Goal: Task Accomplishment & Management: Complete application form

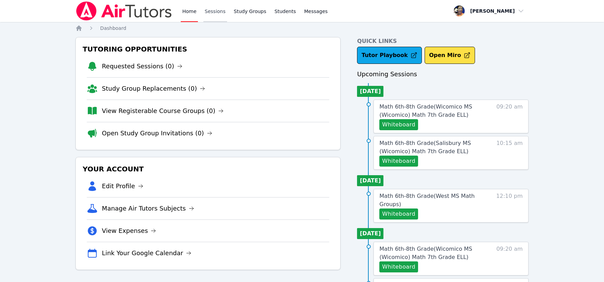
click at [210, 9] on link "Sessions" at bounding box center [215, 11] width 24 height 22
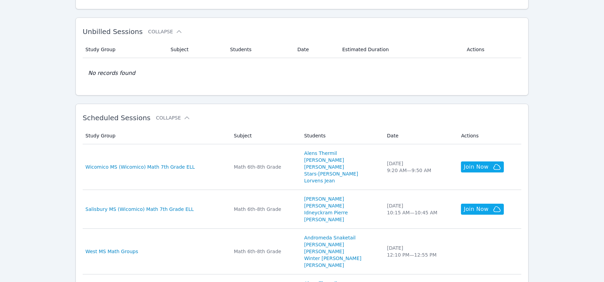
scroll to position [114, 0]
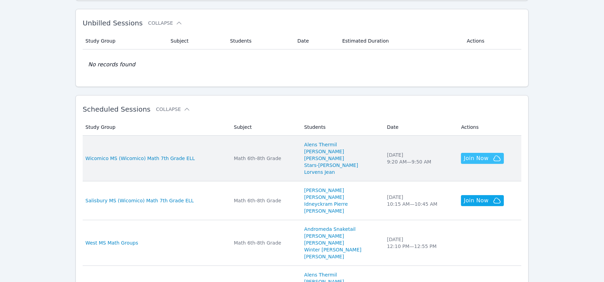
click at [464, 157] on span "Join Now" at bounding box center [476, 158] width 25 height 8
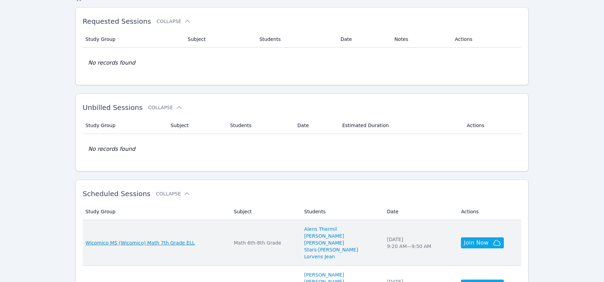
scroll to position [0, 0]
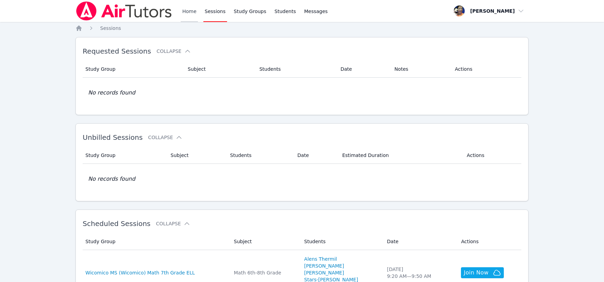
click at [187, 11] on link "Home" at bounding box center [189, 11] width 17 height 22
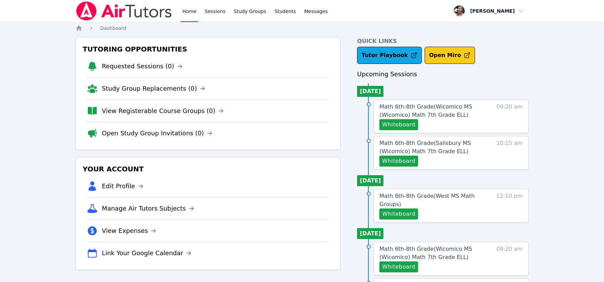
click at [443, 56] on button "Open Miro" at bounding box center [450, 55] width 50 height 17
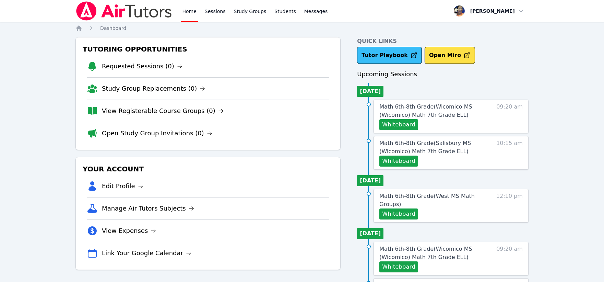
click at [385, 55] on link "Tutor Playbook" at bounding box center [389, 55] width 65 height 17
click at [396, 123] on button "Whiteboard" at bounding box center [398, 124] width 39 height 11
click at [246, 9] on link "Study Groups" at bounding box center [250, 11] width 35 height 22
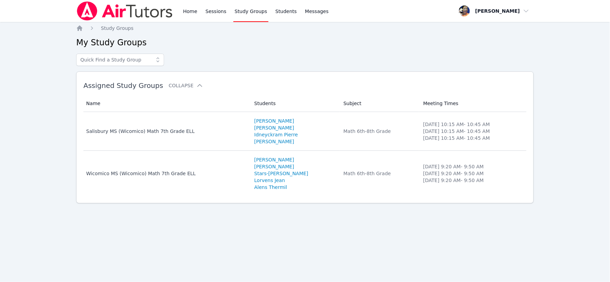
click at [176, 127] on td "Name Salisbury MS (Wicomico) Math 7th Grade ELL" at bounding box center [166, 131] width 167 height 39
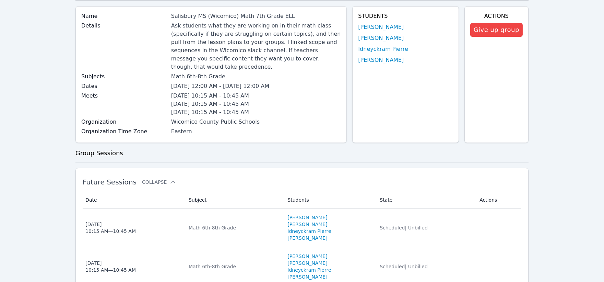
scroll to position [114, 0]
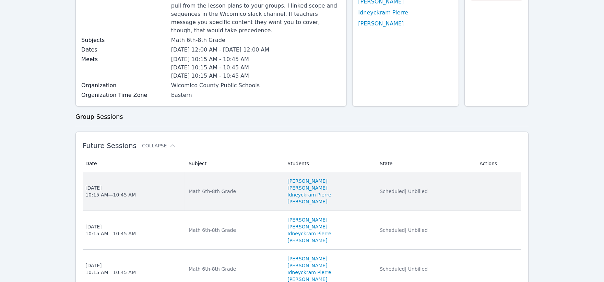
click at [259, 188] on div "Math 6th-8th Grade" at bounding box center [234, 191] width 91 height 7
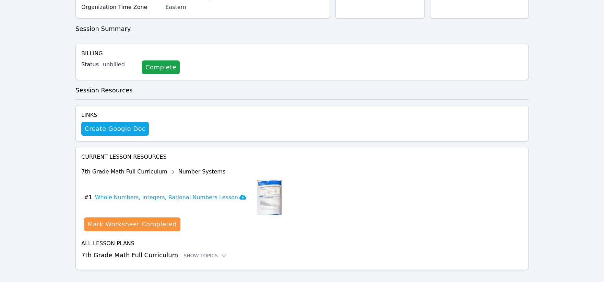
scroll to position [168, 0]
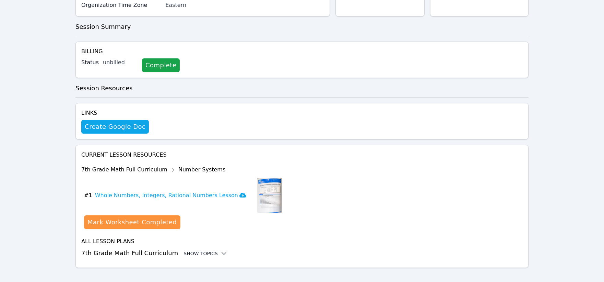
click at [197, 250] on div "Show Topics" at bounding box center [206, 253] width 44 height 7
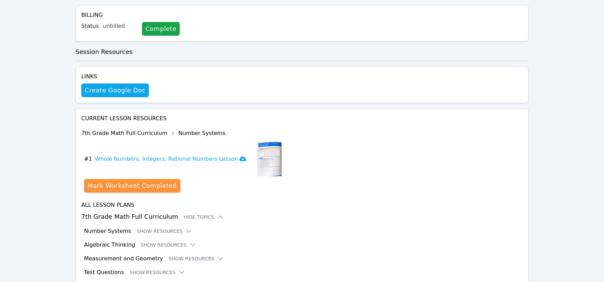
scroll to position [224, 0]
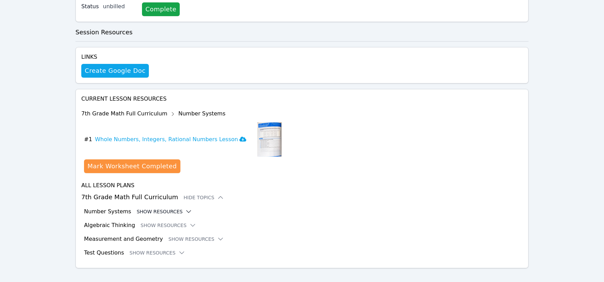
click at [185, 208] on icon at bounding box center [188, 211] width 7 height 7
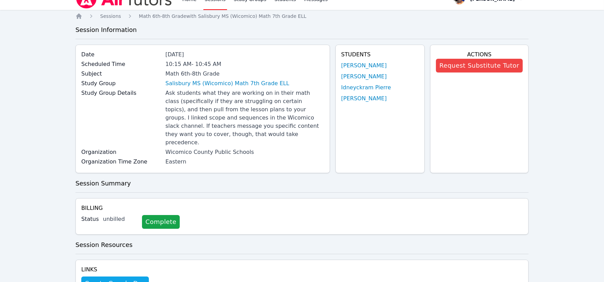
scroll to position [0, 0]
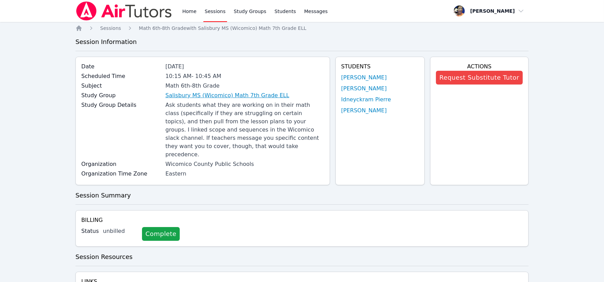
click at [221, 94] on link "Salisbury MS (Wicomico) Math 7th Grade ELL" at bounding box center [227, 95] width 124 height 8
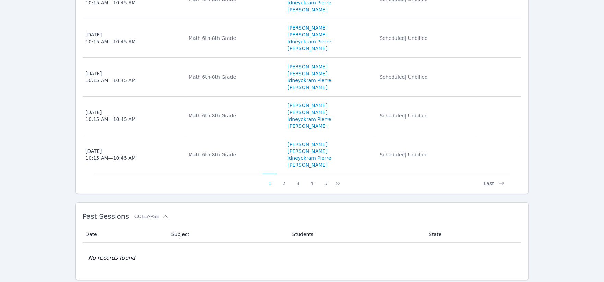
scroll to position [512, 0]
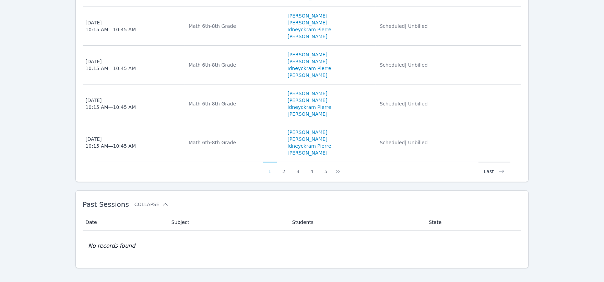
click at [487, 163] on button "Last" at bounding box center [495, 168] width 32 height 13
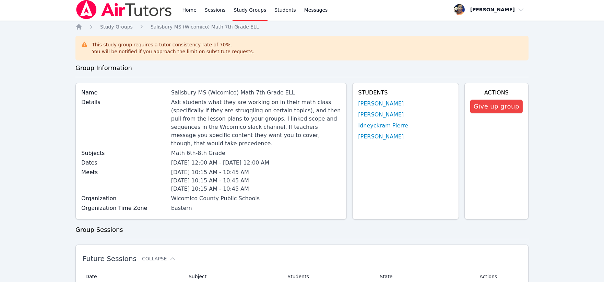
scroll to position [0, 0]
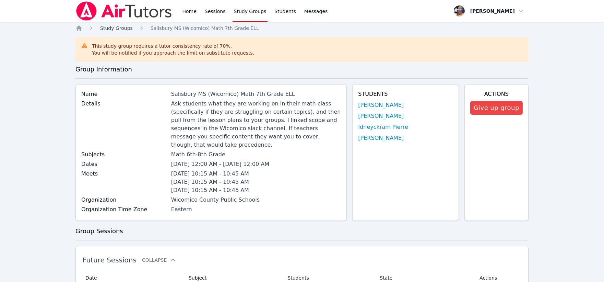
click at [120, 27] on span "Study Groups" at bounding box center [116, 27] width 33 height 5
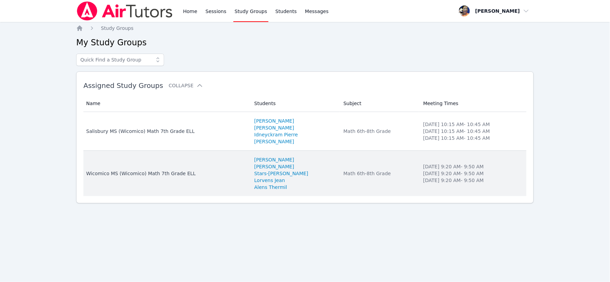
click at [180, 172] on div "Wicomico MS (Wicomico) Math 7th Grade ELL" at bounding box center [166, 173] width 160 height 7
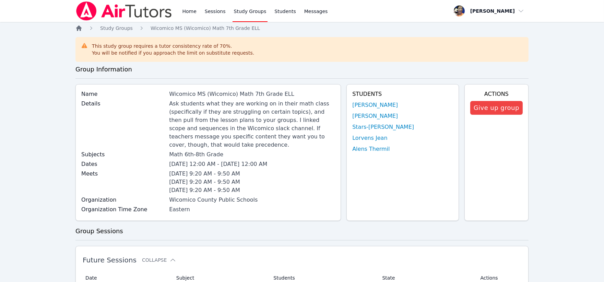
click at [80, 26] on icon "Breadcrumb" at bounding box center [78, 27] width 5 height 5
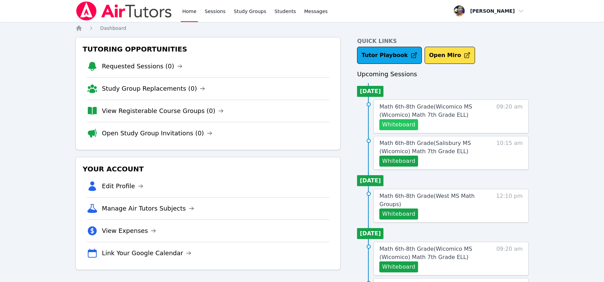
click at [402, 121] on button "Whiteboard" at bounding box center [398, 124] width 39 height 11
click at [402, 158] on button "Whiteboard" at bounding box center [398, 160] width 39 height 11
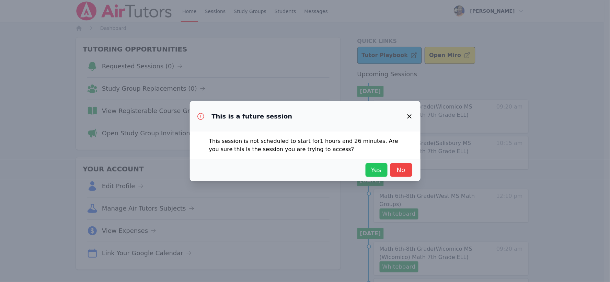
click at [374, 169] on span "Yes" at bounding box center [376, 170] width 15 height 10
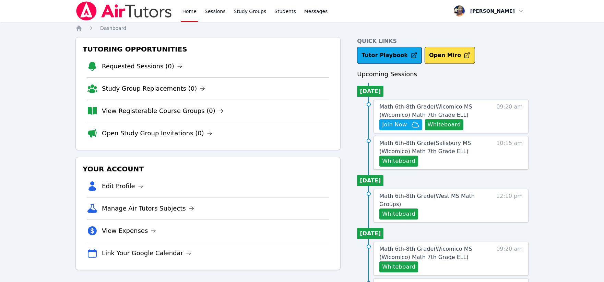
click at [558, 126] on div "Home Sessions Study Groups Students Messages Open user menu Peggy Koutas Open m…" at bounding box center [302, 279] width 604 height 559
click at [394, 123] on span "Join Now" at bounding box center [394, 124] width 25 height 8
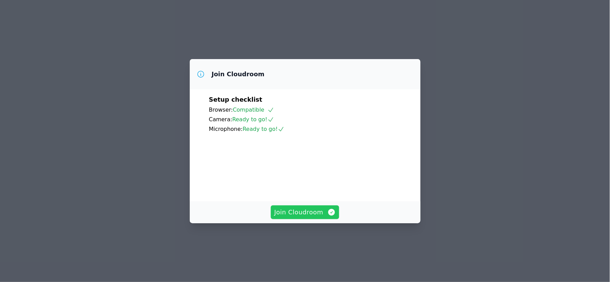
click at [305, 217] on span "Join Cloudroom" at bounding box center [304, 212] width 61 height 10
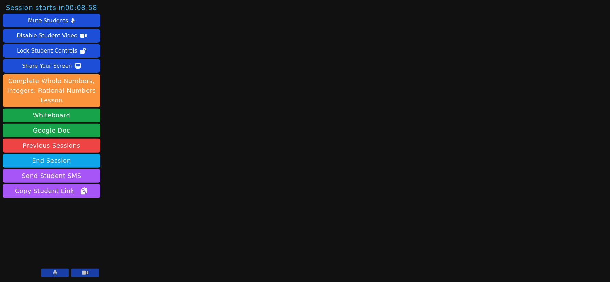
click at [59, 272] on button at bounding box center [54, 272] width 27 height 8
click at [43, 116] on button "Whiteboard" at bounding box center [51, 115] width 97 height 14
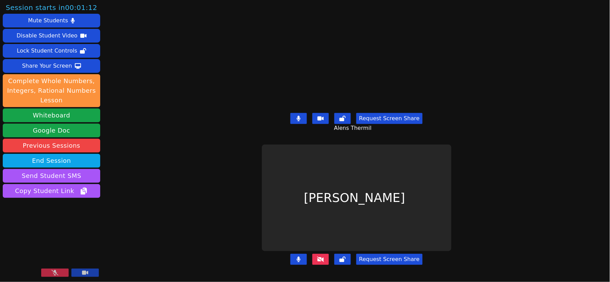
click at [62, 271] on button at bounding box center [54, 272] width 27 height 8
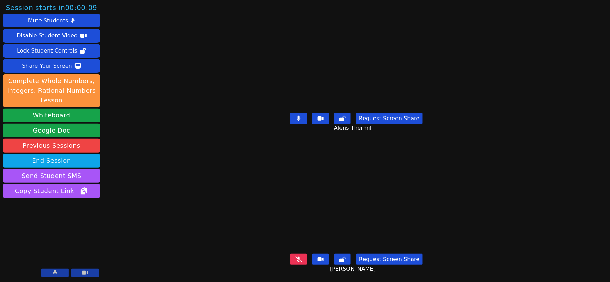
click at [300, 256] on icon at bounding box center [298, 258] width 7 height 5
click at [298, 256] on icon at bounding box center [298, 258] width 7 height 5
click at [303, 115] on button at bounding box center [298, 118] width 16 height 11
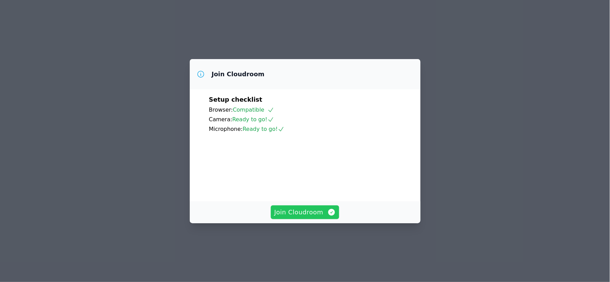
click at [306, 217] on span "Join Cloudroom" at bounding box center [304, 212] width 61 height 10
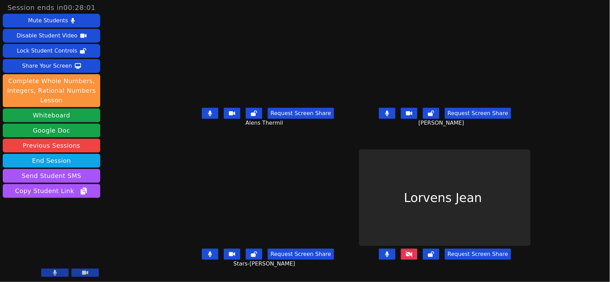
click at [412, 257] on icon at bounding box center [408, 253] width 7 height 5
click at [56, 51] on div "Lock Student Controls" at bounding box center [47, 50] width 60 height 11
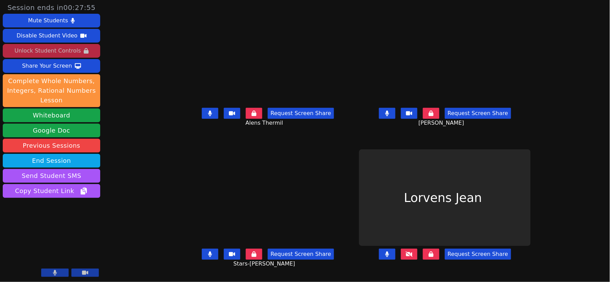
click at [412, 257] on icon at bounding box center [408, 253] width 7 height 5
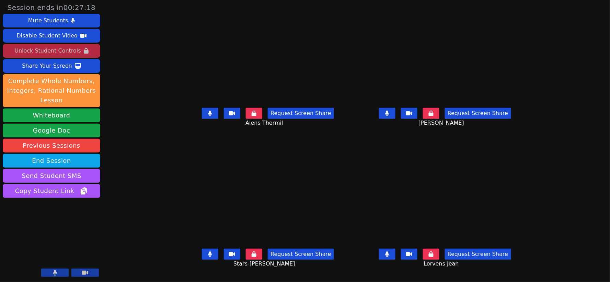
click at [208, 257] on icon at bounding box center [210, 253] width 4 height 5
click at [389, 257] on icon at bounding box center [387, 253] width 4 height 5
click at [389, 116] on icon at bounding box center [387, 112] width 4 height 5
click at [390, 257] on icon at bounding box center [387, 253] width 7 height 5
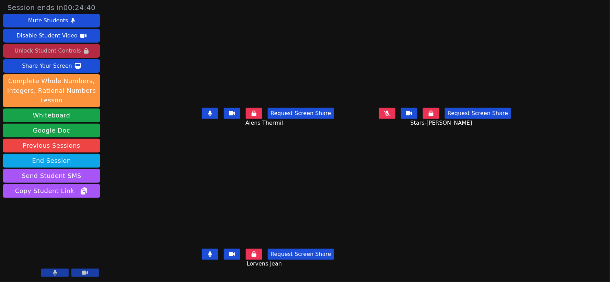
click at [208, 257] on icon at bounding box center [210, 253] width 4 height 5
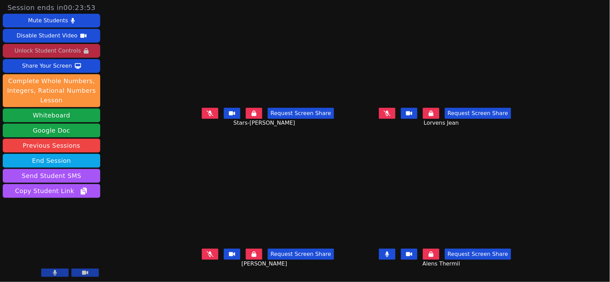
click at [389, 256] on icon at bounding box center [387, 253] width 4 height 5
click at [390, 257] on icon at bounding box center [387, 253] width 7 height 5
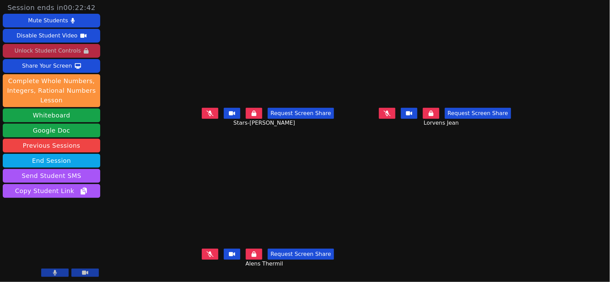
click at [207, 257] on icon at bounding box center [210, 253] width 7 height 5
click at [207, 116] on icon at bounding box center [210, 112] width 7 height 5
click at [395, 119] on button at bounding box center [387, 113] width 16 height 11
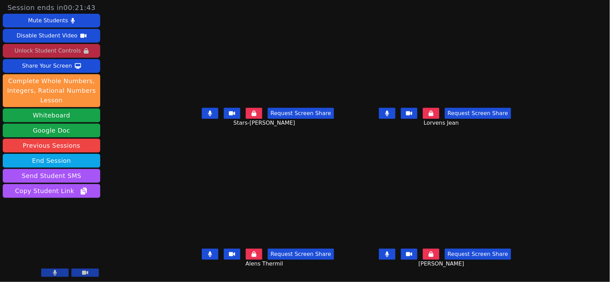
click at [412, 256] on icon at bounding box center [409, 254] width 6 height 4
click at [389, 116] on icon at bounding box center [387, 112] width 4 height 5
click at [208, 116] on icon at bounding box center [210, 112] width 4 height 5
click at [208, 257] on icon at bounding box center [210, 253] width 4 height 5
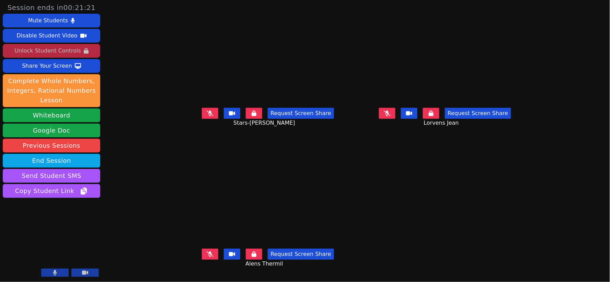
scroll to position [5, 0]
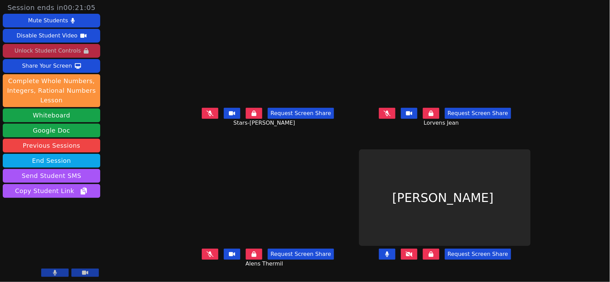
click at [412, 254] on icon at bounding box center [408, 253] width 7 height 5
click at [412, 253] on icon at bounding box center [408, 253] width 7 height 5
click at [412, 254] on icon at bounding box center [408, 253] width 7 height 5
click at [412, 252] on icon at bounding box center [408, 253] width 7 height 5
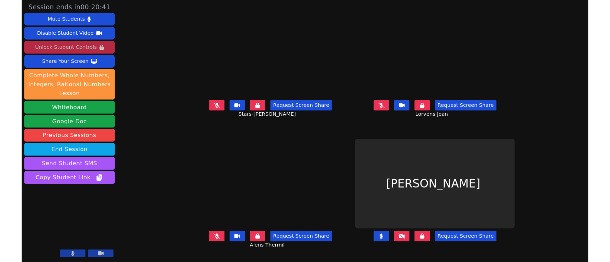
scroll to position [0, 0]
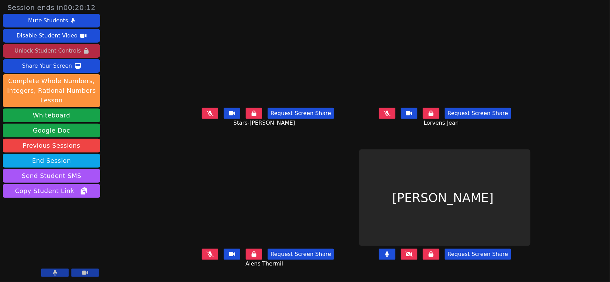
click at [207, 116] on icon at bounding box center [210, 112] width 7 height 5
click at [390, 116] on icon at bounding box center [387, 112] width 7 height 5
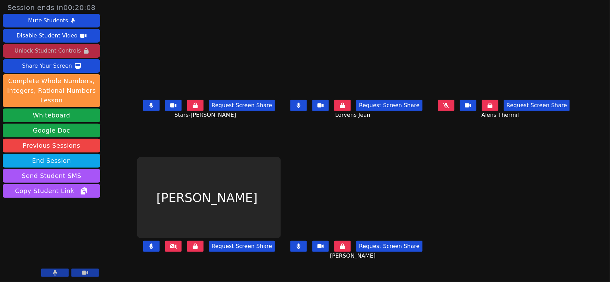
click at [449, 108] on icon at bounding box center [446, 105] width 7 height 5
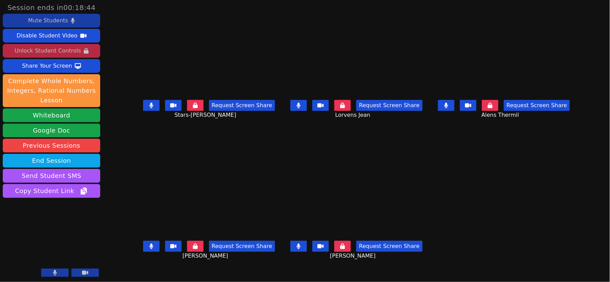
click at [67, 22] on button "Mute Students" at bounding box center [51, 21] width 97 height 14
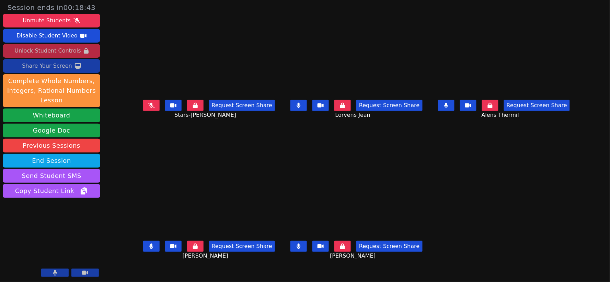
click at [53, 67] on div "Share Your Screen" at bounding box center [47, 65] width 50 height 11
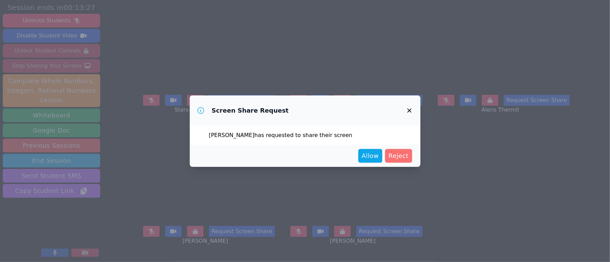
click at [397, 156] on span "Reject" at bounding box center [398, 156] width 20 height 10
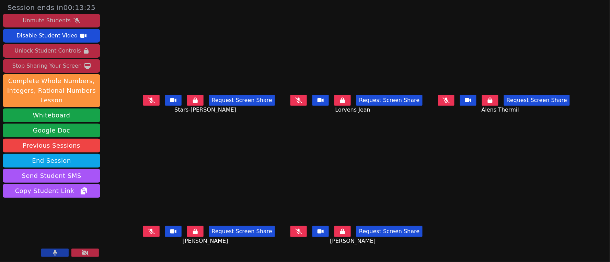
click at [51, 17] on div "Unmute Students" at bounding box center [47, 20] width 48 height 11
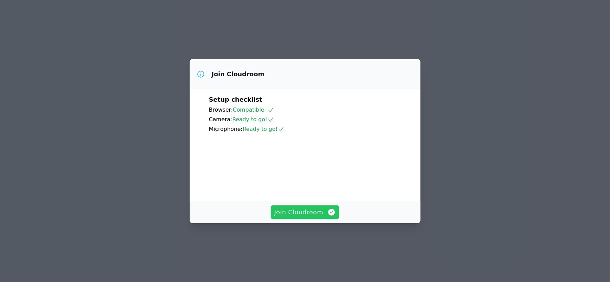
click at [302, 217] on span "Join Cloudroom" at bounding box center [304, 212] width 61 height 10
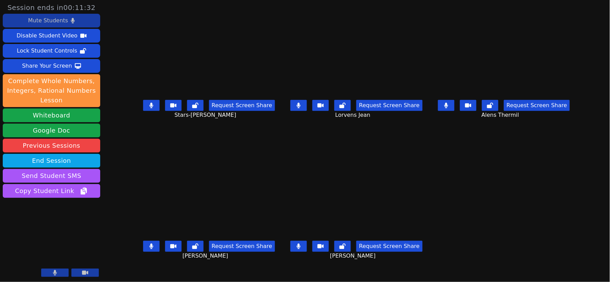
click at [54, 22] on div "Mute Students" at bounding box center [48, 20] width 40 height 11
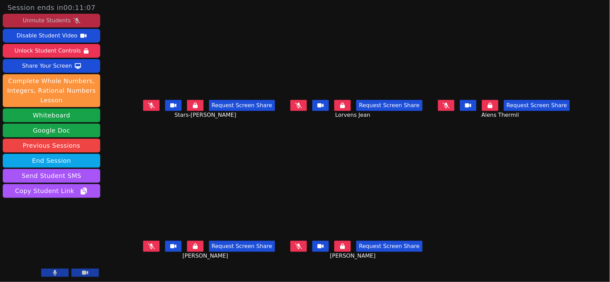
click at [59, 21] on div "Unmute Students" at bounding box center [47, 20] width 48 height 11
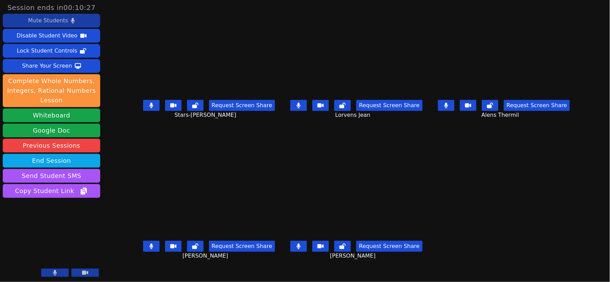
click at [55, 21] on div "Mute Students" at bounding box center [48, 20] width 40 height 11
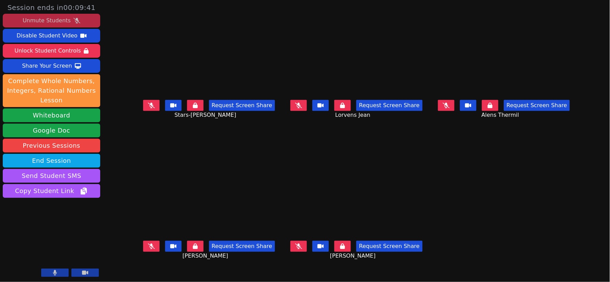
click at [299, 104] on button at bounding box center [298, 105] width 16 height 11
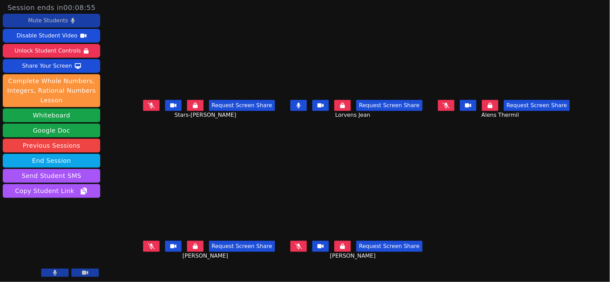
click at [148, 108] on icon at bounding box center [151, 105] width 7 height 5
click at [301, 108] on icon at bounding box center [298, 105] width 4 height 5
click at [301, 105] on button at bounding box center [298, 105] width 16 height 11
click at [301, 248] on icon at bounding box center [298, 245] width 7 height 5
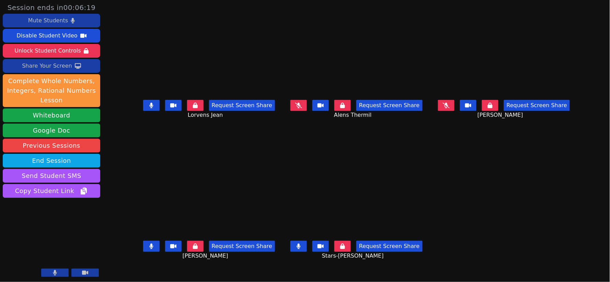
click at [57, 67] on div "Share Your Screen" at bounding box center [47, 65] width 50 height 11
click at [57, 22] on div "Mute Students" at bounding box center [48, 20] width 40 height 11
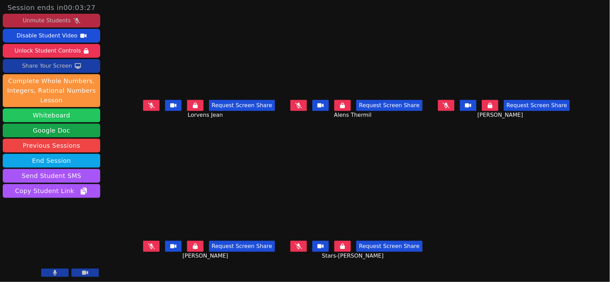
click at [59, 116] on button "Whiteboard" at bounding box center [51, 115] width 97 height 14
click at [55, 68] on div "Share Your Screen" at bounding box center [47, 65] width 50 height 11
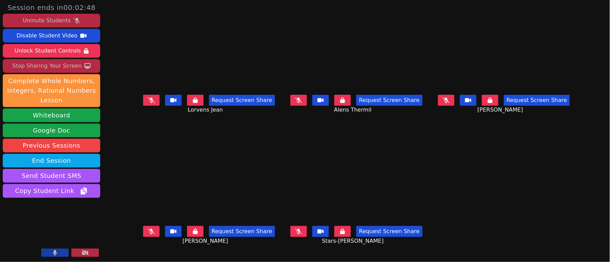
click at [299, 103] on icon at bounding box center [298, 99] width 7 height 5
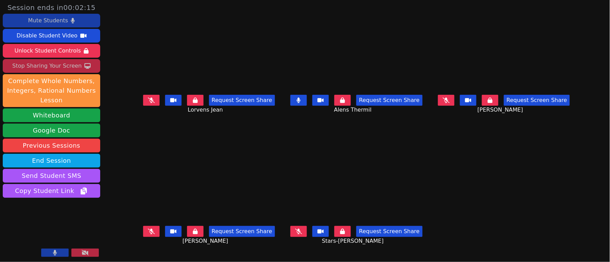
click at [299, 103] on icon at bounding box center [299, 99] width 4 height 5
click at [148, 234] on icon at bounding box center [151, 230] width 7 height 5
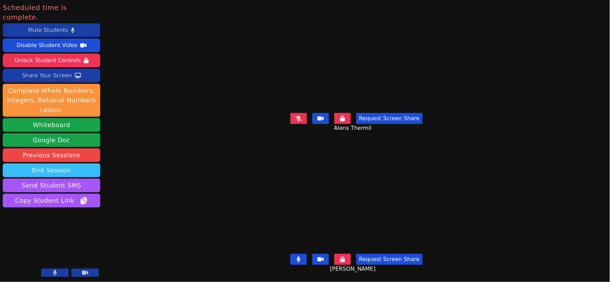
click at [46, 163] on button "End Session" at bounding box center [51, 170] width 97 height 14
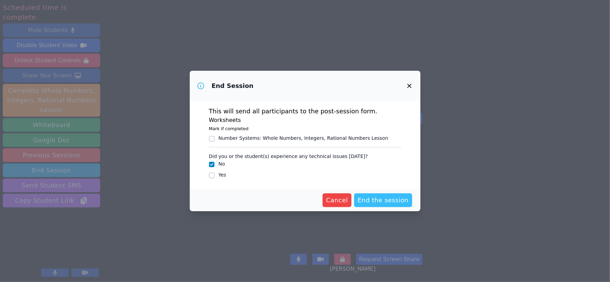
click at [374, 201] on span "End the session" at bounding box center [382, 200] width 51 height 10
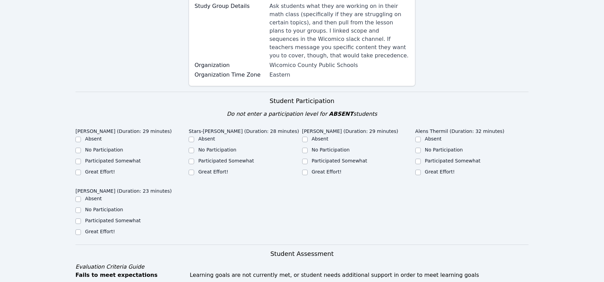
scroll to position [114, 0]
click at [79, 169] on input "Great Effort!" at bounding box center [77, 171] width 5 height 5
checkbox input "true"
click at [190, 169] on input "Great Effort!" at bounding box center [191, 171] width 5 height 5
checkbox input "true"
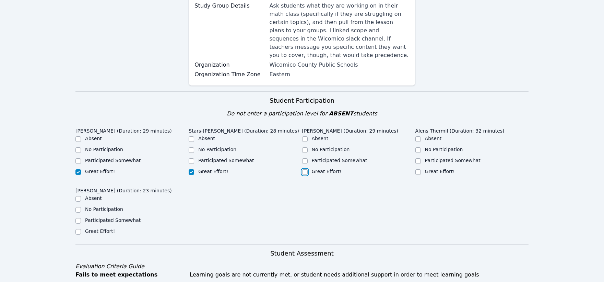
click at [305, 169] on input "Great Effort!" at bounding box center [304, 171] width 5 height 5
checkbox input "true"
click at [419, 169] on input "Great Effort!" at bounding box center [417, 171] width 5 height 5
checkbox input "true"
click at [78, 229] on input "Great Effort!" at bounding box center [77, 231] width 5 height 5
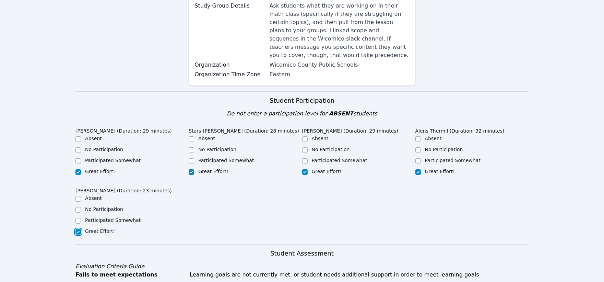
checkbox input "true"
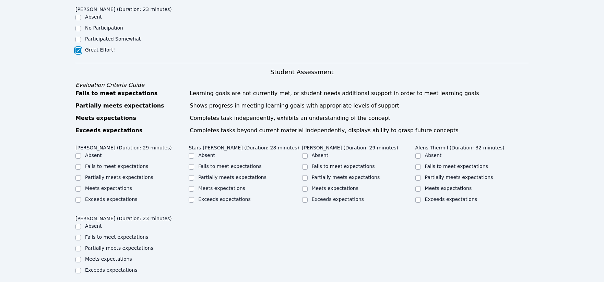
scroll to position [305, 0]
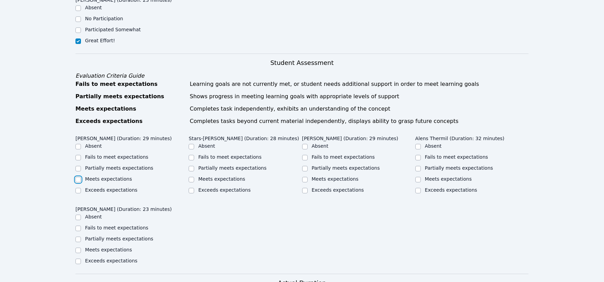
click at [79, 177] on input "Meets expectations" at bounding box center [77, 179] width 5 height 5
checkbox input "true"
click at [193, 177] on input "Meets expectations" at bounding box center [191, 179] width 5 height 5
checkbox input "true"
click at [305, 177] on input "Meets expectations" at bounding box center [304, 179] width 5 height 5
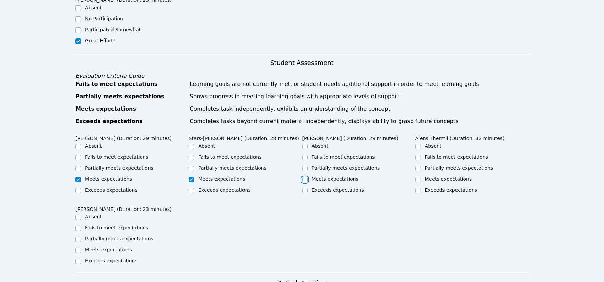
checkbox input "true"
click at [423, 175] on div "Meets expectations" at bounding box center [471, 179] width 113 height 8
click at [419, 177] on input "Meets expectations" at bounding box center [417, 179] width 5 height 5
checkbox input "true"
click at [79, 247] on input "Meets expectations" at bounding box center [77, 249] width 5 height 5
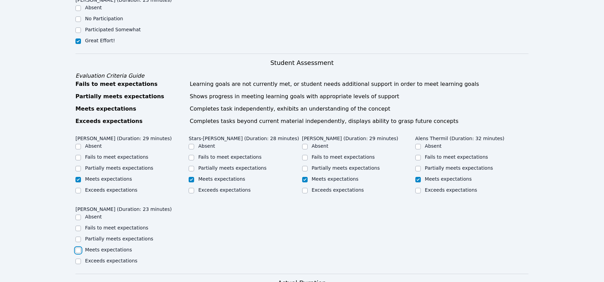
checkbox input "true"
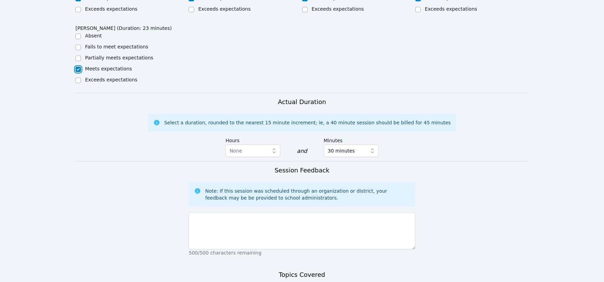
scroll to position [533, 0]
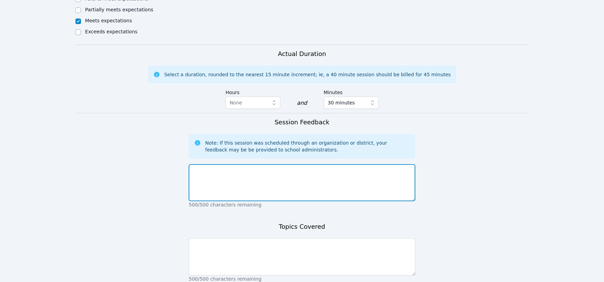
click at [239, 164] on textarea at bounding box center [302, 182] width 226 height 37
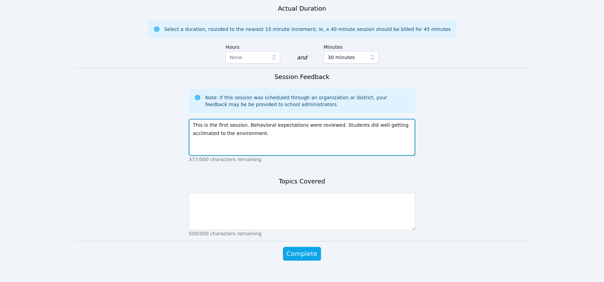
scroll to position [582, 0]
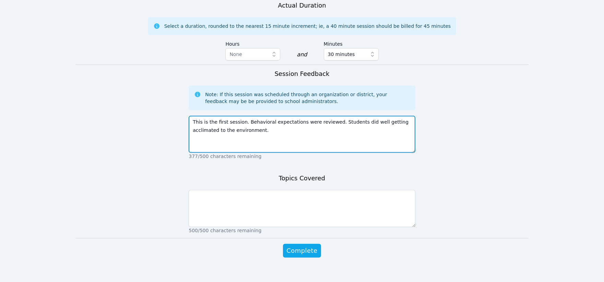
type textarea "This is the first session. Behavioral expectations were reviewed. Students did …"
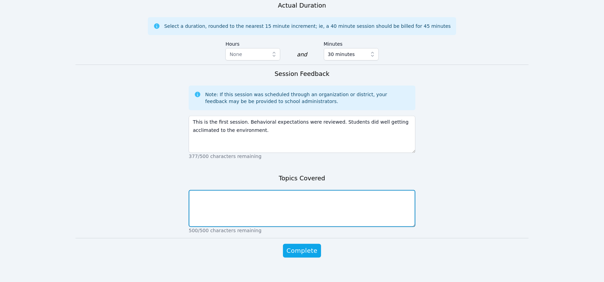
click at [361, 202] on textarea at bounding box center [302, 208] width 226 height 37
click at [413, 190] on textarea "Students have had tutoring previously and were able to demonstrate knowledge of…" at bounding box center [302, 208] width 226 height 37
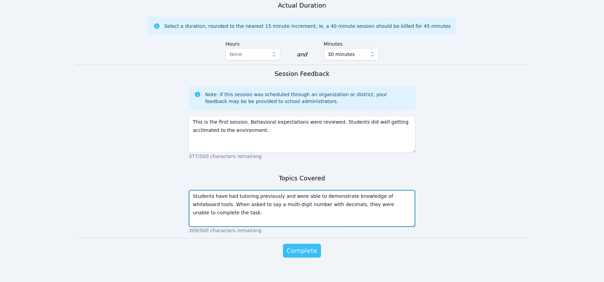
type textarea "Students have had tutoring previously and were able to demonstrate knowledge of…"
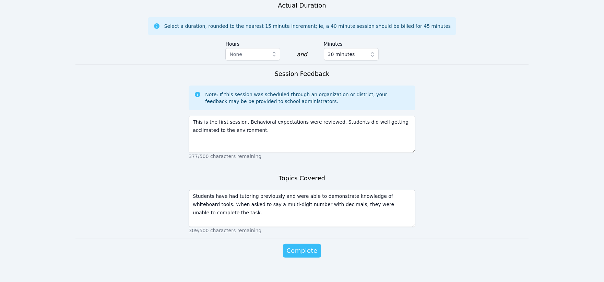
click at [308, 246] on span "Complete" at bounding box center [301, 251] width 31 height 10
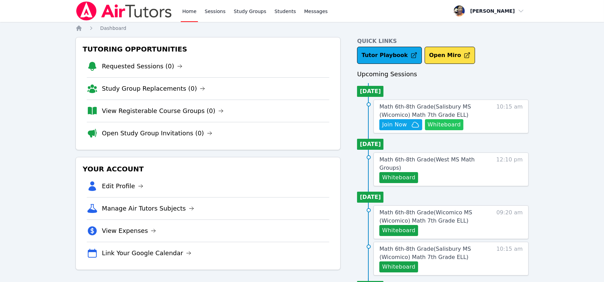
click at [452, 126] on button "Whiteboard" at bounding box center [444, 124] width 39 height 11
click at [403, 123] on span "Join Now" at bounding box center [394, 124] width 25 height 8
click at [399, 105] on span "Math 6th-8th Grade ( [GEOGRAPHIC_DATA] (Wicomico) Math 7th Grade ELL )" at bounding box center [425, 110] width 92 height 15
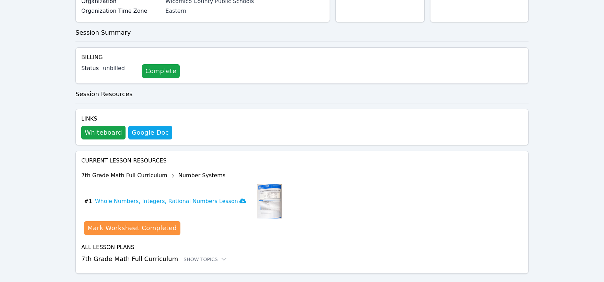
scroll to position [168, 0]
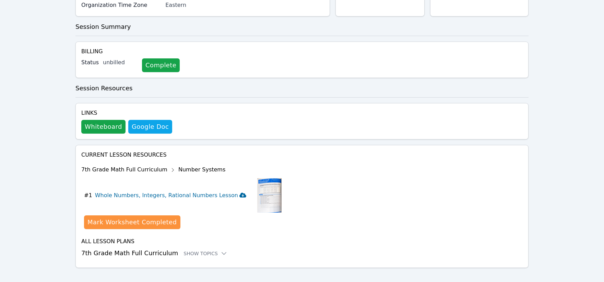
click at [239, 192] on icon at bounding box center [242, 194] width 7 height 5
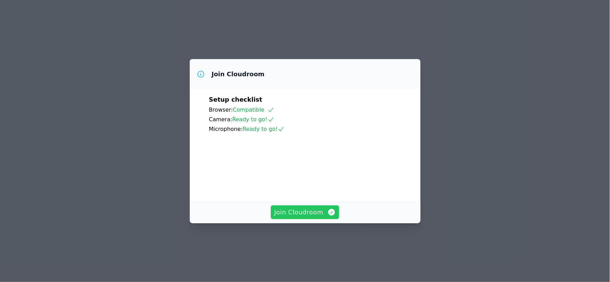
click at [306, 217] on span "Join Cloudroom" at bounding box center [304, 212] width 61 height 10
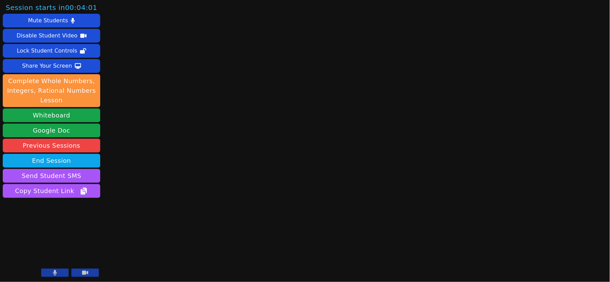
click at [55, 271] on icon at bounding box center [55, 272] width 4 height 5
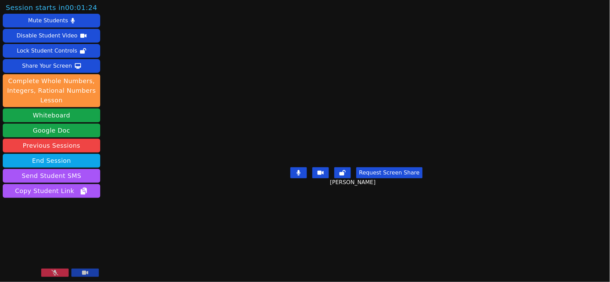
click at [57, 270] on icon at bounding box center [54, 272] width 7 height 5
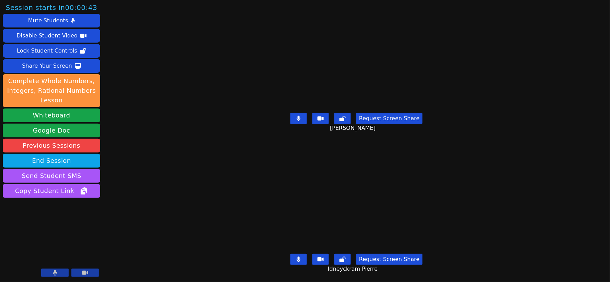
click at [299, 256] on icon at bounding box center [298, 258] width 4 height 5
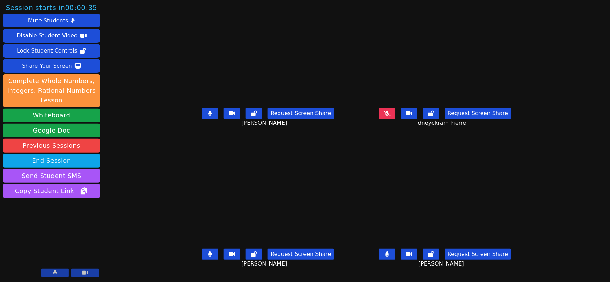
click at [208, 257] on icon at bounding box center [210, 253] width 4 height 5
click at [389, 257] on icon at bounding box center [387, 253] width 4 height 5
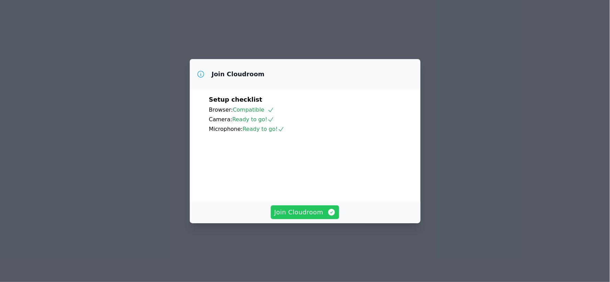
click at [310, 217] on span "Join Cloudroom" at bounding box center [304, 212] width 61 height 10
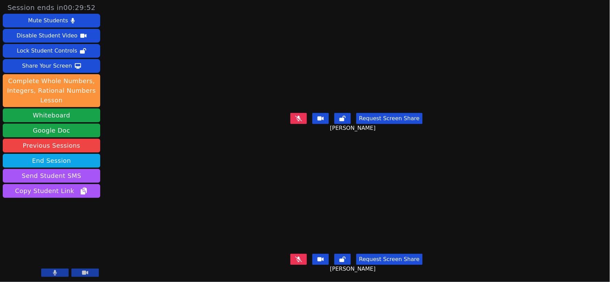
click at [302, 256] on icon at bounding box center [298, 258] width 7 height 5
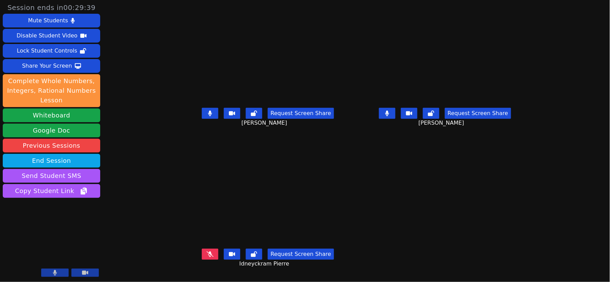
click at [202, 116] on button at bounding box center [210, 113] width 16 height 11
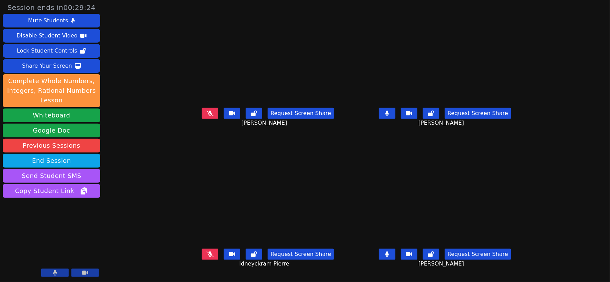
click at [389, 116] on icon at bounding box center [387, 112] width 4 height 5
click at [389, 257] on icon at bounding box center [387, 253] width 4 height 5
click at [207, 257] on icon at bounding box center [210, 253] width 7 height 5
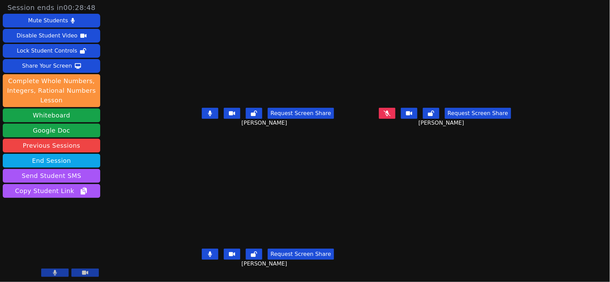
click at [208, 116] on icon at bounding box center [210, 112] width 4 height 5
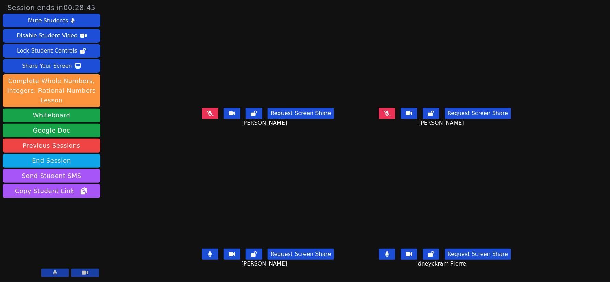
click at [395, 258] on button at bounding box center [387, 253] width 16 height 11
click at [208, 116] on icon at bounding box center [210, 112] width 4 height 5
click at [48, 50] on div "Lock Student Controls" at bounding box center [47, 50] width 60 height 11
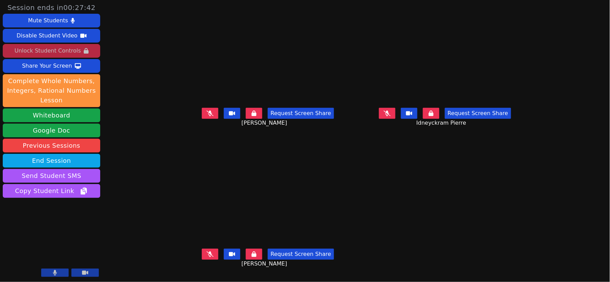
click at [207, 256] on icon at bounding box center [210, 253] width 7 height 5
click at [202, 117] on button at bounding box center [210, 113] width 16 height 11
click at [390, 116] on icon at bounding box center [387, 112] width 7 height 5
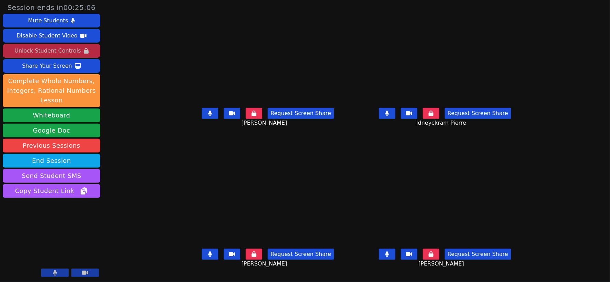
click at [208, 116] on icon at bounding box center [210, 112] width 4 height 5
click at [202, 259] on button at bounding box center [210, 253] width 16 height 11
click at [389, 116] on icon at bounding box center [387, 112] width 4 height 5
click at [395, 257] on button at bounding box center [387, 253] width 16 height 11
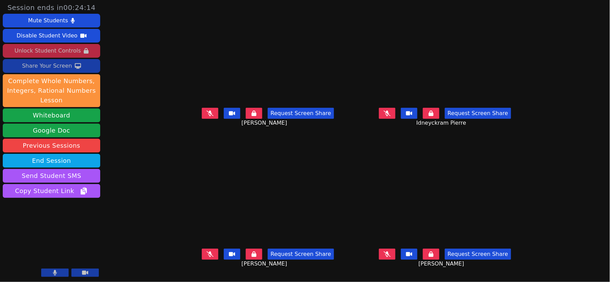
click at [49, 67] on div "Share Your Screen" at bounding box center [47, 65] width 50 height 11
drag, startPoint x: 192, startPoint y: 114, endPoint x: 198, endPoint y: 127, distance: 14.4
click at [202, 114] on button at bounding box center [210, 113] width 16 height 11
click at [207, 257] on icon at bounding box center [210, 253] width 7 height 5
click at [390, 257] on icon at bounding box center [387, 253] width 7 height 5
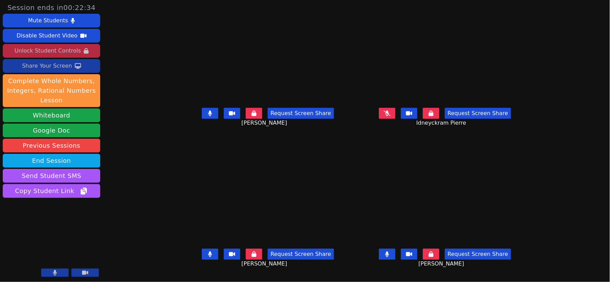
click at [390, 116] on icon at bounding box center [387, 112] width 7 height 5
click at [54, 16] on div "Mute Students" at bounding box center [48, 20] width 40 height 11
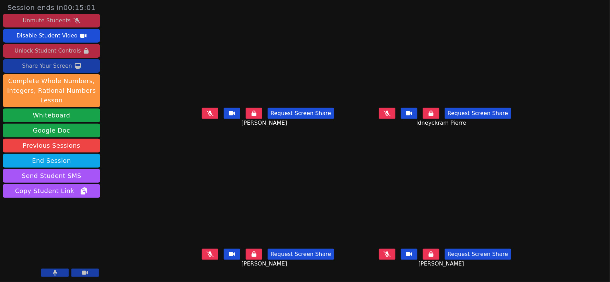
click at [37, 64] on div "Share Your Screen" at bounding box center [47, 65] width 50 height 11
click at [54, 20] on div "Unmute Students" at bounding box center [47, 20] width 48 height 11
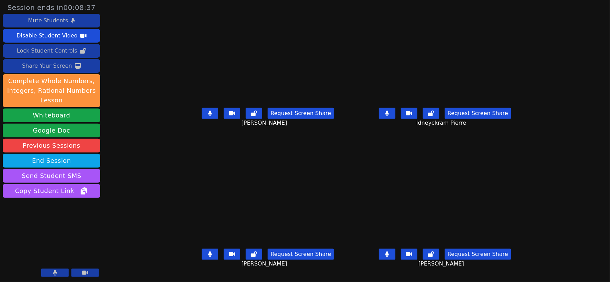
click at [50, 48] on div "Lock Student Controls" at bounding box center [47, 50] width 60 height 11
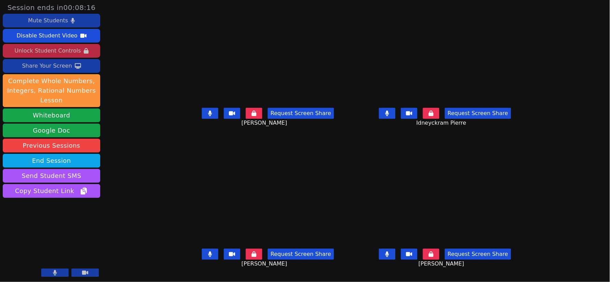
click at [208, 257] on icon at bounding box center [210, 253] width 4 height 5
click at [207, 257] on icon at bounding box center [210, 253] width 7 height 5
click at [47, 67] on div "Share Your Screen" at bounding box center [47, 65] width 50 height 11
click at [52, 67] on div "Share Your Screen" at bounding box center [47, 65] width 50 height 11
click at [389, 256] on icon at bounding box center [387, 253] width 4 height 5
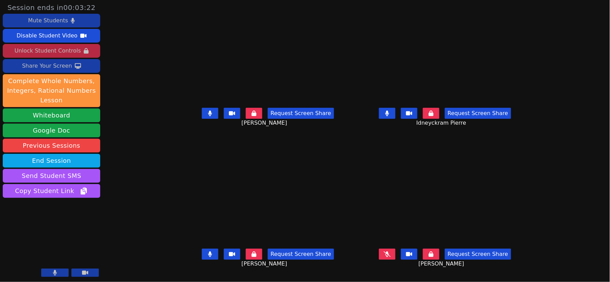
click at [202, 257] on button at bounding box center [210, 253] width 16 height 11
click at [208, 116] on icon at bounding box center [210, 112] width 4 height 5
click at [395, 119] on button at bounding box center [387, 113] width 16 height 11
click at [207, 257] on icon at bounding box center [210, 253] width 7 height 5
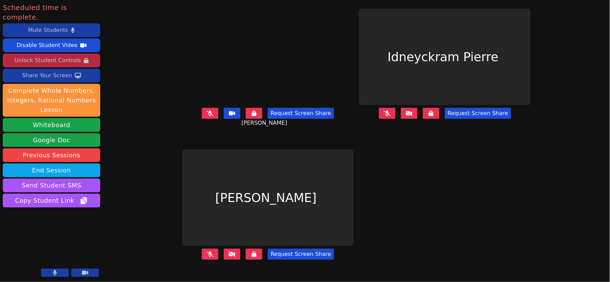
click at [84, 270] on icon at bounding box center [85, 272] width 6 height 5
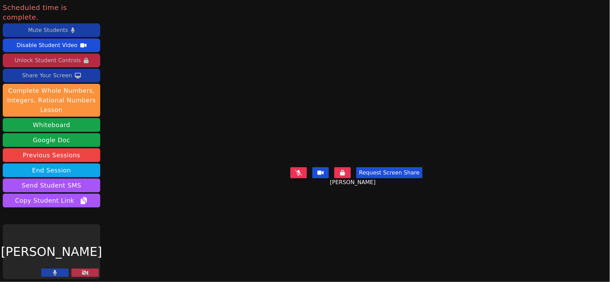
click at [57, 269] on button at bounding box center [54, 272] width 27 height 8
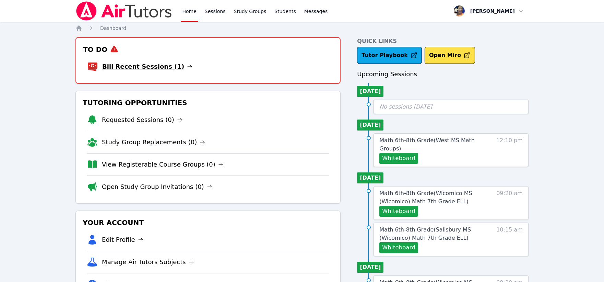
click at [137, 66] on link "Bill Recent Sessions (1)" at bounding box center [147, 67] width 90 height 10
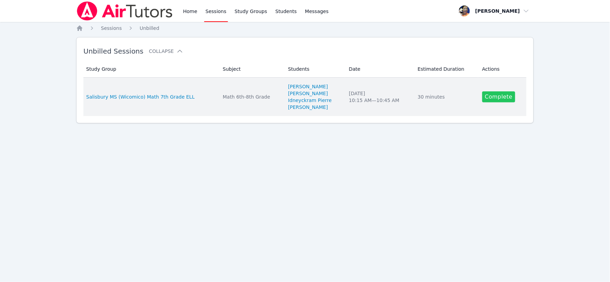
click at [495, 97] on link "Complete" at bounding box center [498, 96] width 33 height 11
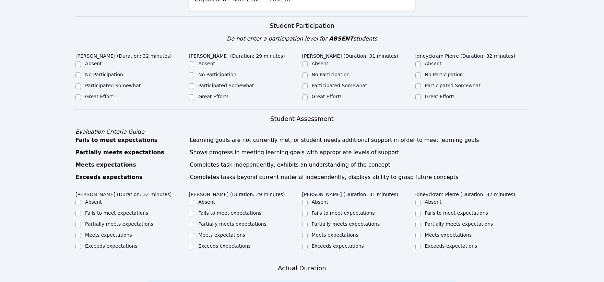
scroll to position [190, 0]
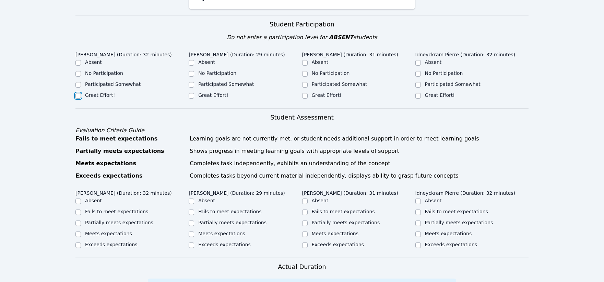
click at [76, 93] on input "Great Effort!" at bounding box center [77, 95] width 5 height 5
checkbox input "true"
click at [191, 93] on input "Great Effort!" at bounding box center [191, 95] width 5 height 5
checkbox input "true"
click at [306, 93] on input "Great Effort!" at bounding box center [304, 95] width 5 height 5
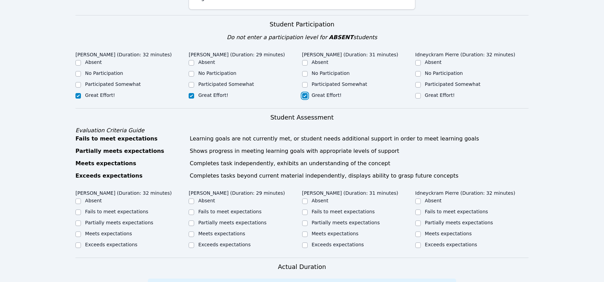
checkbox input "true"
drag, startPoint x: 419, startPoint y: 86, endPoint x: 417, endPoint y: 96, distance: 10.3
click at [419, 93] on input "Great Effort!" at bounding box center [417, 95] width 5 height 5
checkbox input "true"
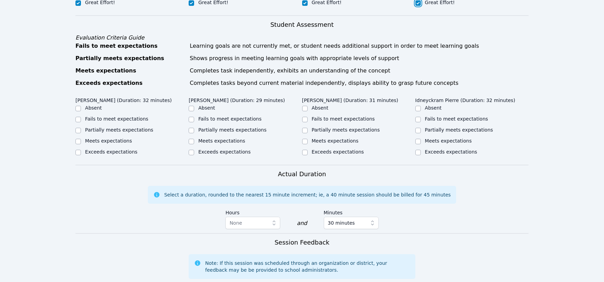
scroll to position [305, 0]
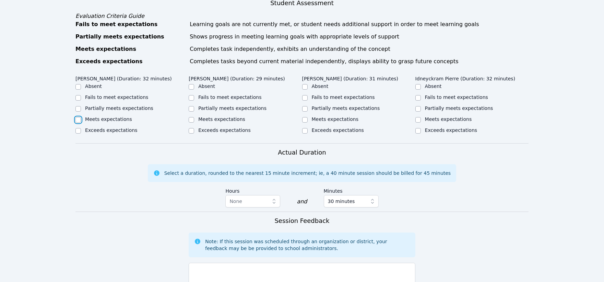
click at [78, 117] on input "Meets expectations" at bounding box center [77, 119] width 5 height 5
checkbox input "true"
click at [191, 117] on input "Meets expectations" at bounding box center [191, 119] width 5 height 5
checkbox input "true"
click at [309, 116] on div "Meets expectations" at bounding box center [358, 120] width 113 height 8
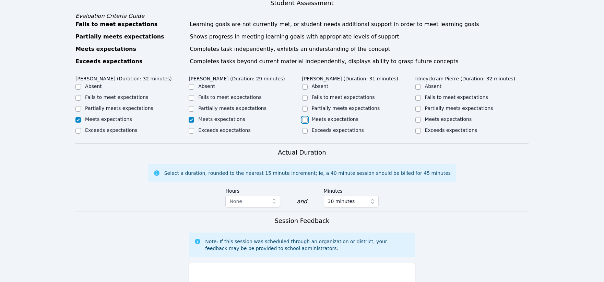
click at [305, 117] on input "Meets expectations" at bounding box center [304, 119] width 5 height 5
checkbox input "true"
click at [418, 117] on input "Meets expectations" at bounding box center [417, 119] width 5 height 5
checkbox input "true"
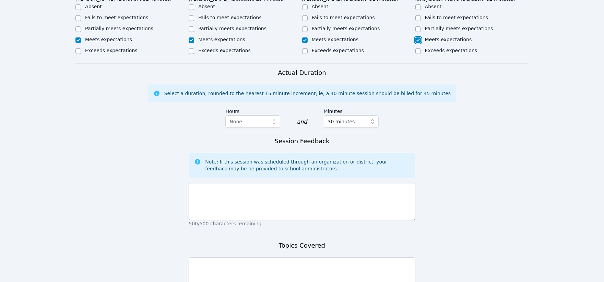
scroll to position [451, 0]
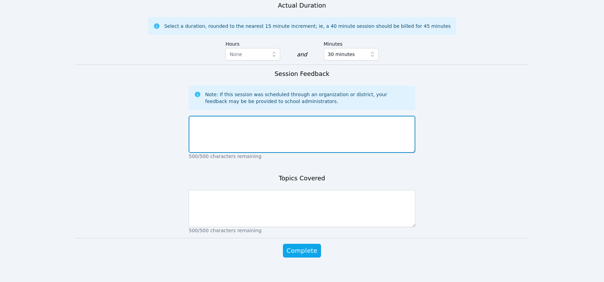
click at [297, 127] on textarea at bounding box center [302, 134] width 226 height 37
type textarea "[DATE] was the first session. All students participated well."
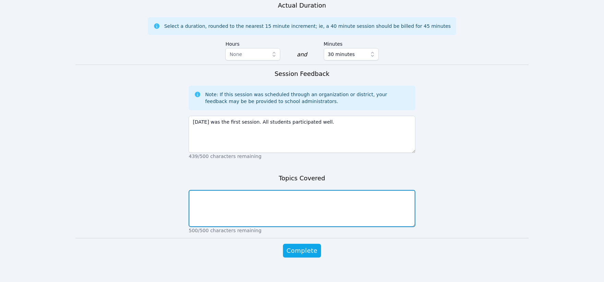
click at [283, 202] on textarea at bounding box center [302, 208] width 226 height 37
click at [400, 190] on textarea "Students were able to demonstrate their ability to find and utilize the essenti…" at bounding box center [302, 208] width 226 height 37
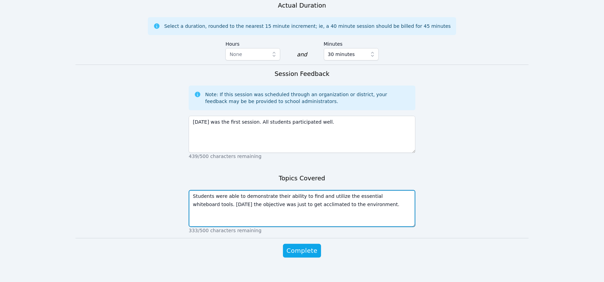
type textarea "Students were able to demonstrate their ability to find and utilize the essenti…"
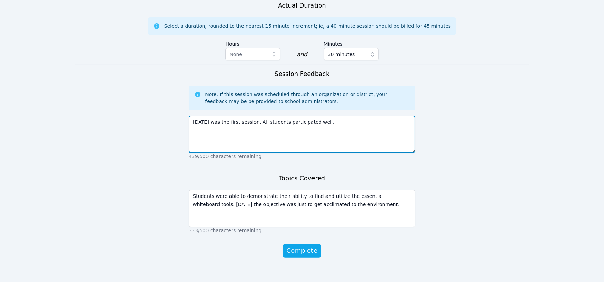
click at [323, 116] on textarea "[DATE] was the first session. All students participated well." at bounding box center [302, 134] width 226 height 37
type textarea "[DATE] was the first session. All students participated well. Kudos to the staf…"
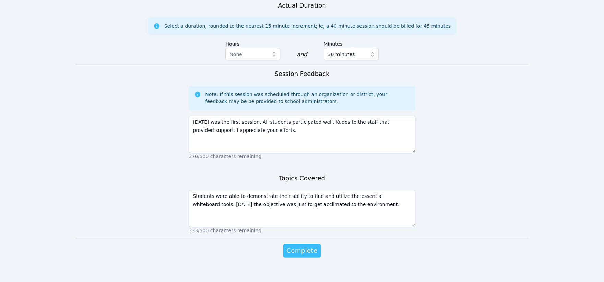
click at [303, 246] on span "Complete" at bounding box center [301, 251] width 31 height 10
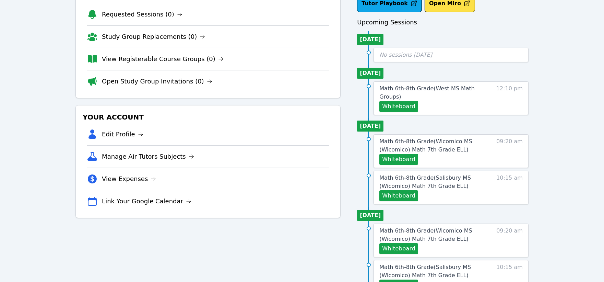
scroll to position [38, 0]
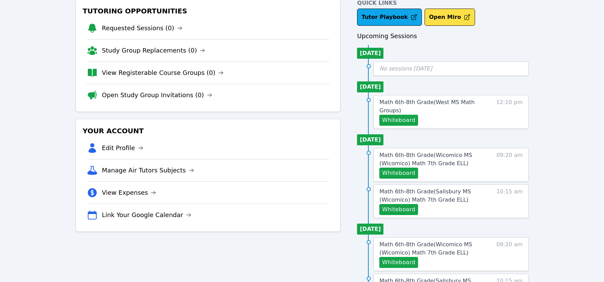
click at [561, 153] on div "Home Sessions Study Groups Students Messages Open user menu [PERSON_NAME] Open …" at bounding box center [302, 258] width 604 height 593
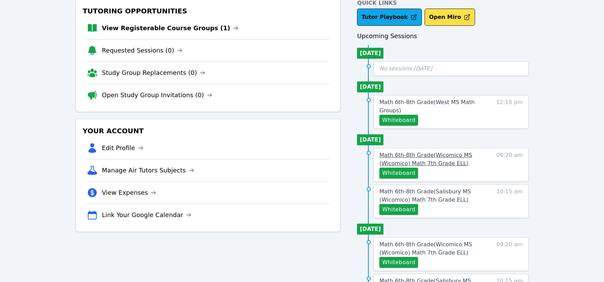
click at [441, 157] on span "Math 6th-8th Grade ( Wicomico MS (Wicomico) Math 7th Grade ELL )" at bounding box center [425, 159] width 93 height 15
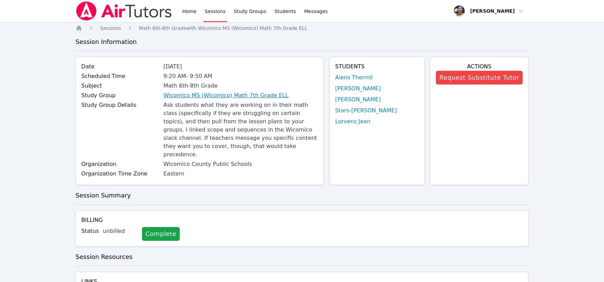
click at [269, 95] on link "Wicomico MS (Wicomico) Math 7th Grade ELL" at bounding box center [226, 95] width 125 height 8
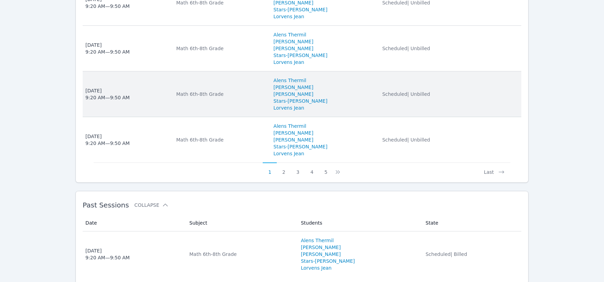
scroll to position [596, 0]
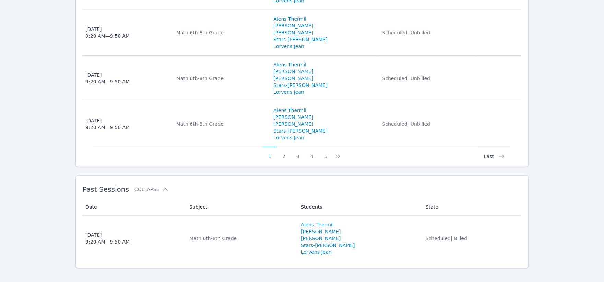
click at [487, 146] on button "Last" at bounding box center [495, 152] width 32 height 13
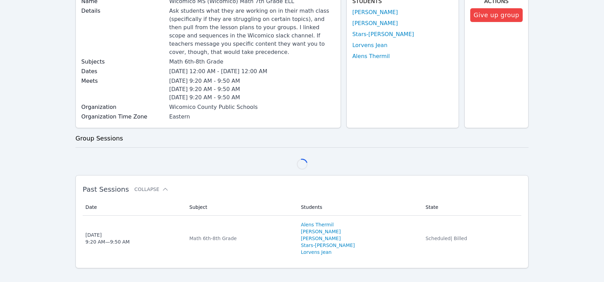
scroll to position [185, 0]
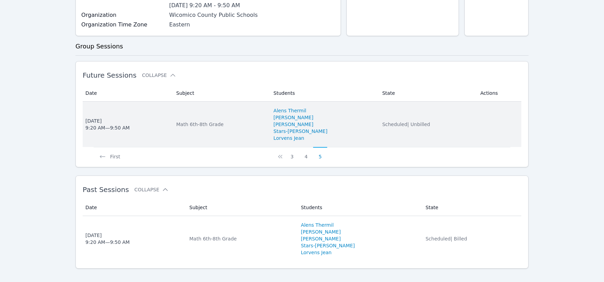
click at [103, 117] on div "[DATE] 9:20 AM — 9:50 AM" at bounding box center [107, 124] width 44 height 14
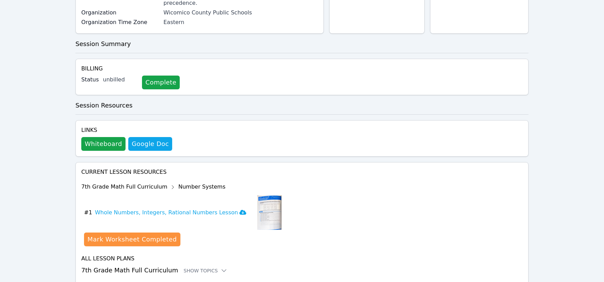
scroll to position [152, 0]
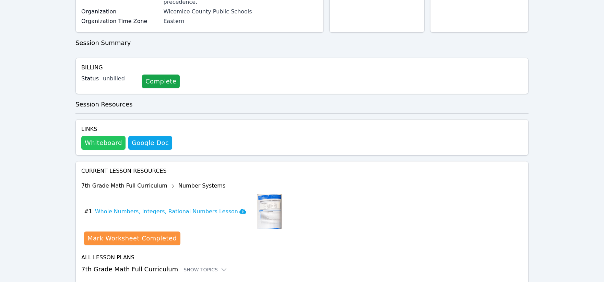
click at [102, 136] on button "Whiteboard" at bounding box center [103, 143] width 44 height 14
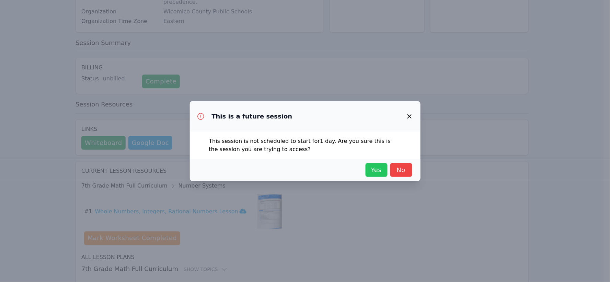
click at [373, 168] on span "Yes" at bounding box center [376, 170] width 15 height 10
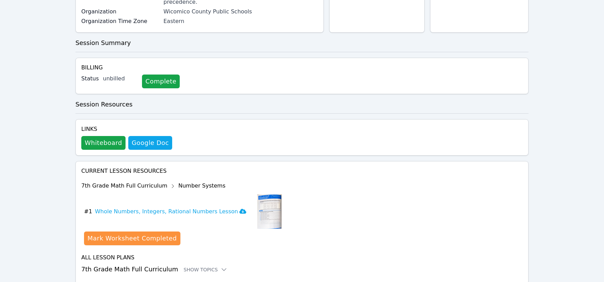
scroll to position [0, 0]
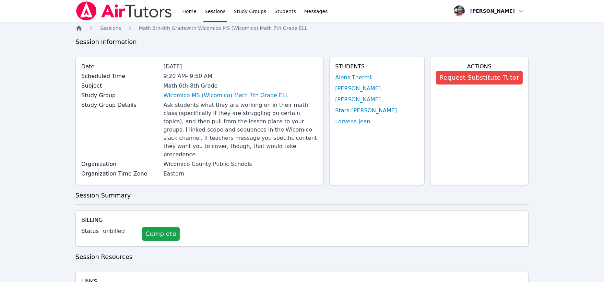
click at [77, 28] on icon "Breadcrumb" at bounding box center [78, 27] width 5 height 5
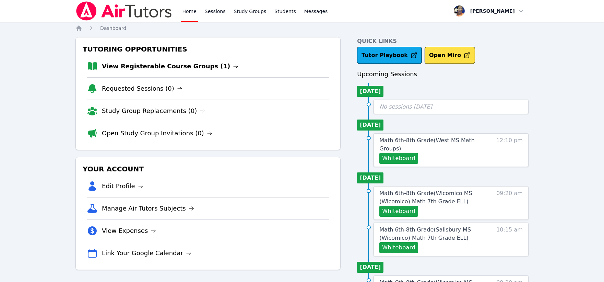
click at [177, 67] on link "View Registerable Course Groups (1)" at bounding box center [170, 66] width 137 height 10
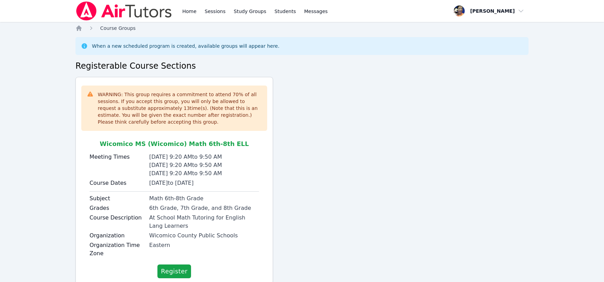
click at [115, 26] on span "Course Groups" at bounding box center [117, 27] width 35 height 5
click at [80, 29] on icon "Breadcrumb" at bounding box center [78, 27] width 5 height 5
